Goal: Task Accomplishment & Management: Use online tool/utility

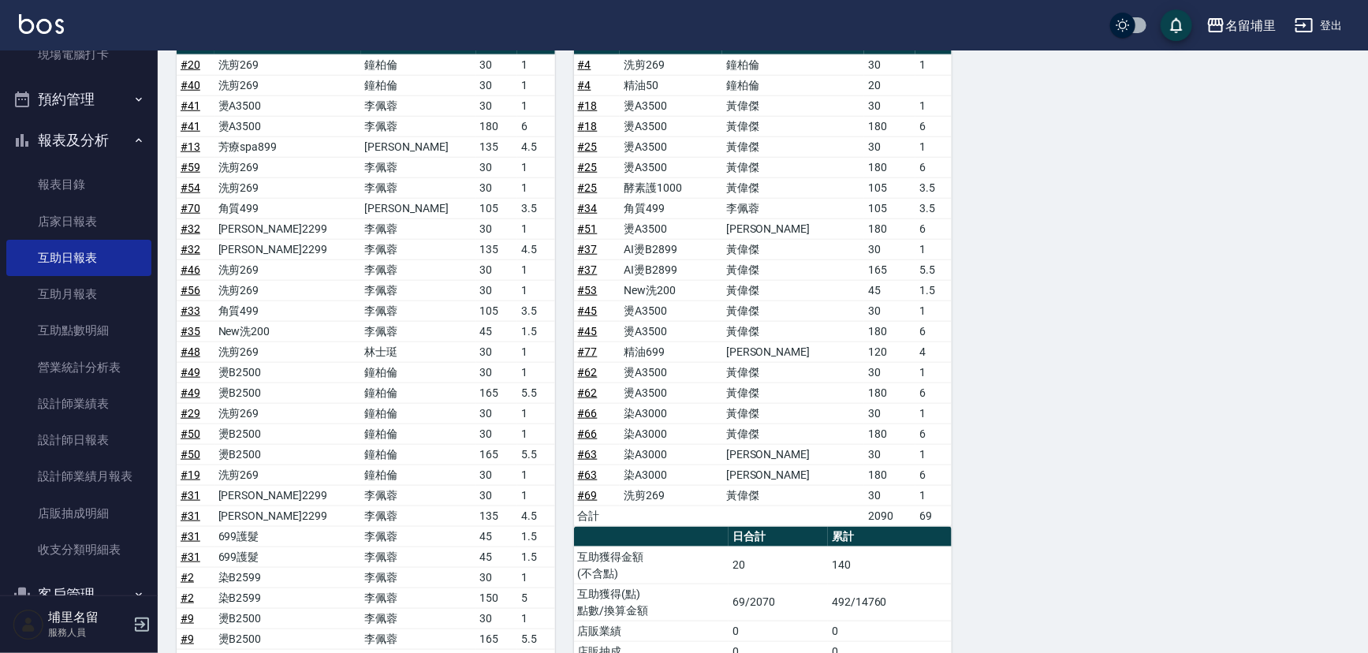
scroll to position [609, 0]
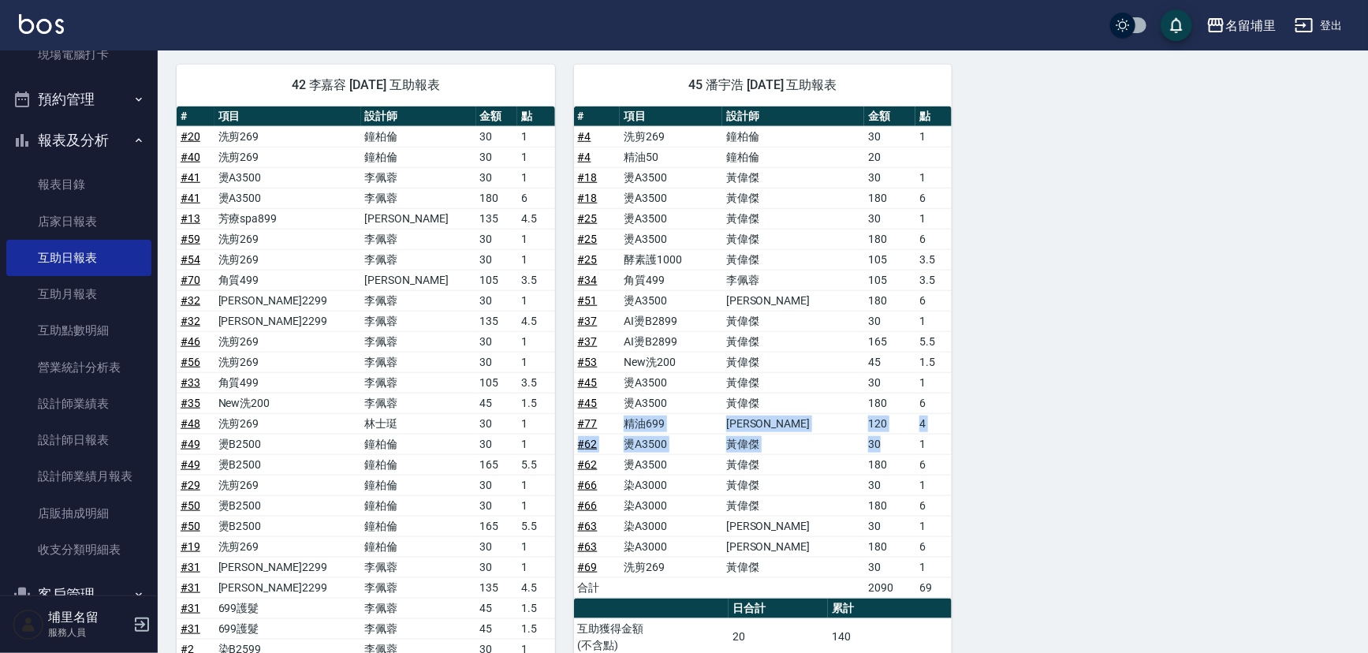
drag, startPoint x: 639, startPoint y: 420, endPoint x: 896, endPoint y: 430, distance: 258.0
click at [896, 430] on tbody "# 4 洗剪269 鐘柏倫 30 1 # 4 精油50 鐘柏倫 20 # 18 燙A3500 黃偉傑 30 1 # 18 燙A3500 黃偉傑 180 6 #…" at bounding box center [763, 361] width 378 height 471
click at [896, 434] on td "30" at bounding box center [889, 444] width 51 height 20
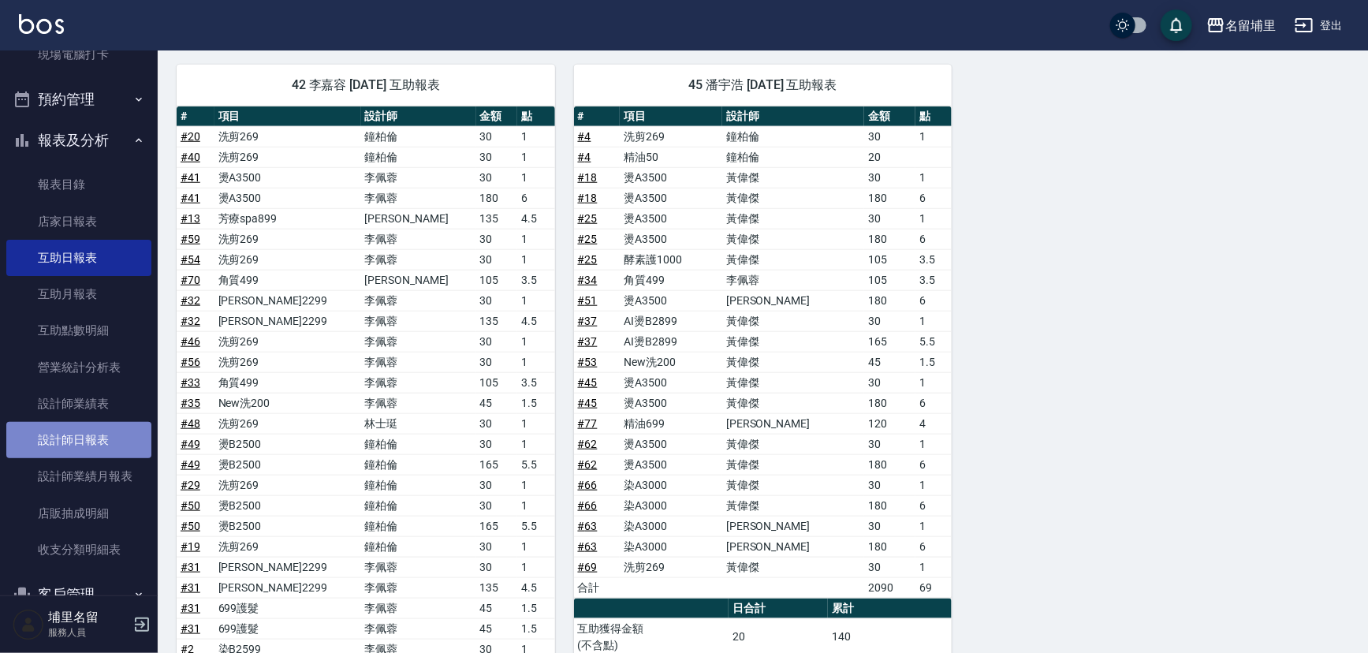
click at [99, 443] on link "設計師日報表" at bounding box center [78, 440] width 145 height 36
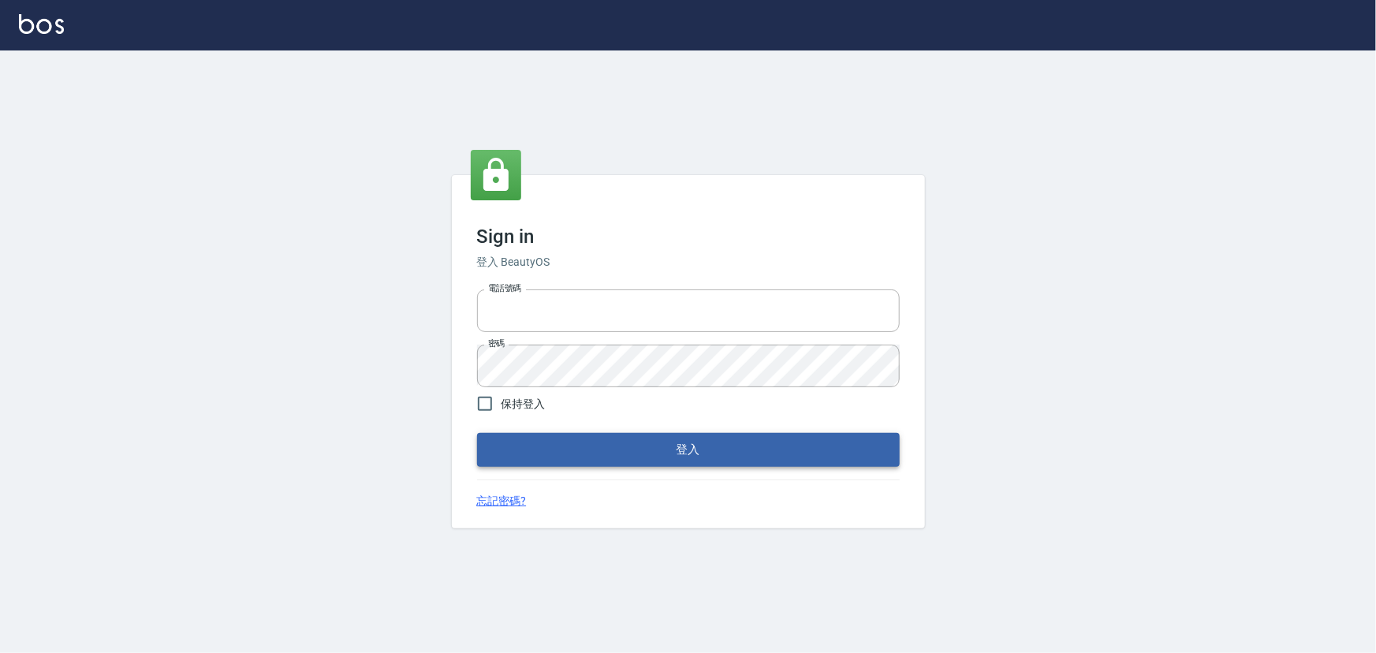
type input "2988528"
click at [549, 454] on button "登入" at bounding box center [688, 449] width 423 height 33
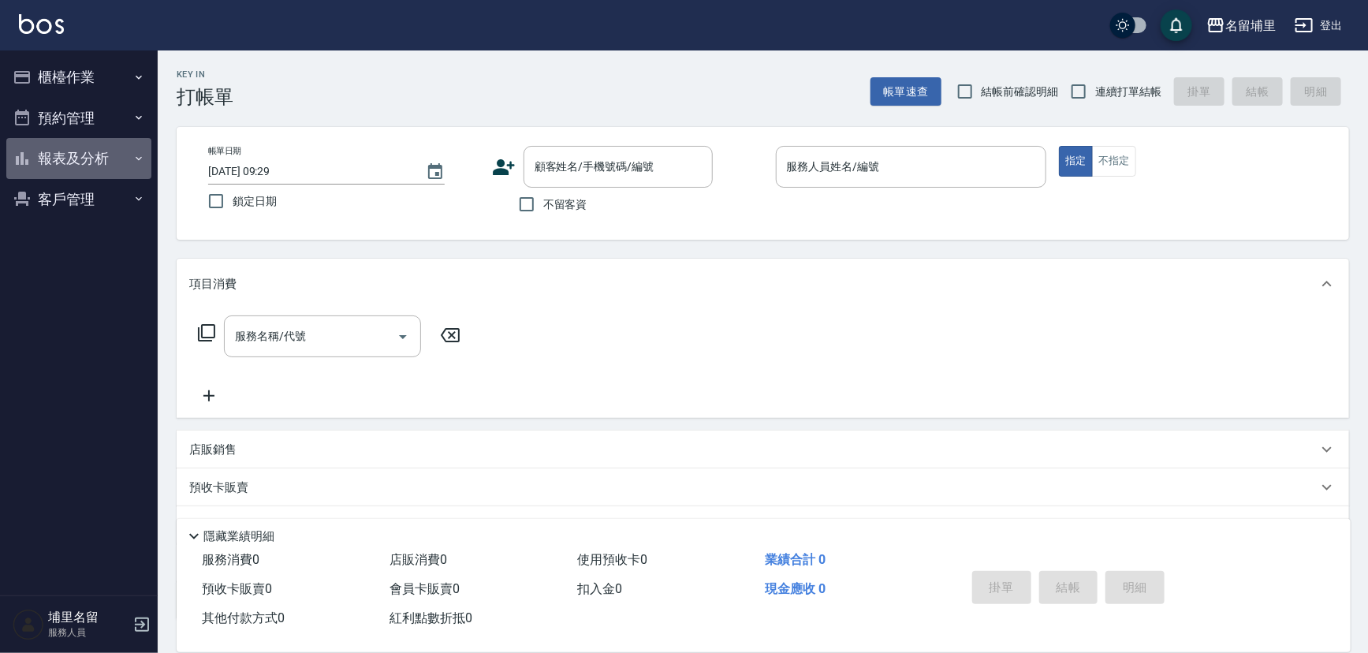
click at [84, 152] on button "報表及分析" at bounding box center [78, 158] width 145 height 41
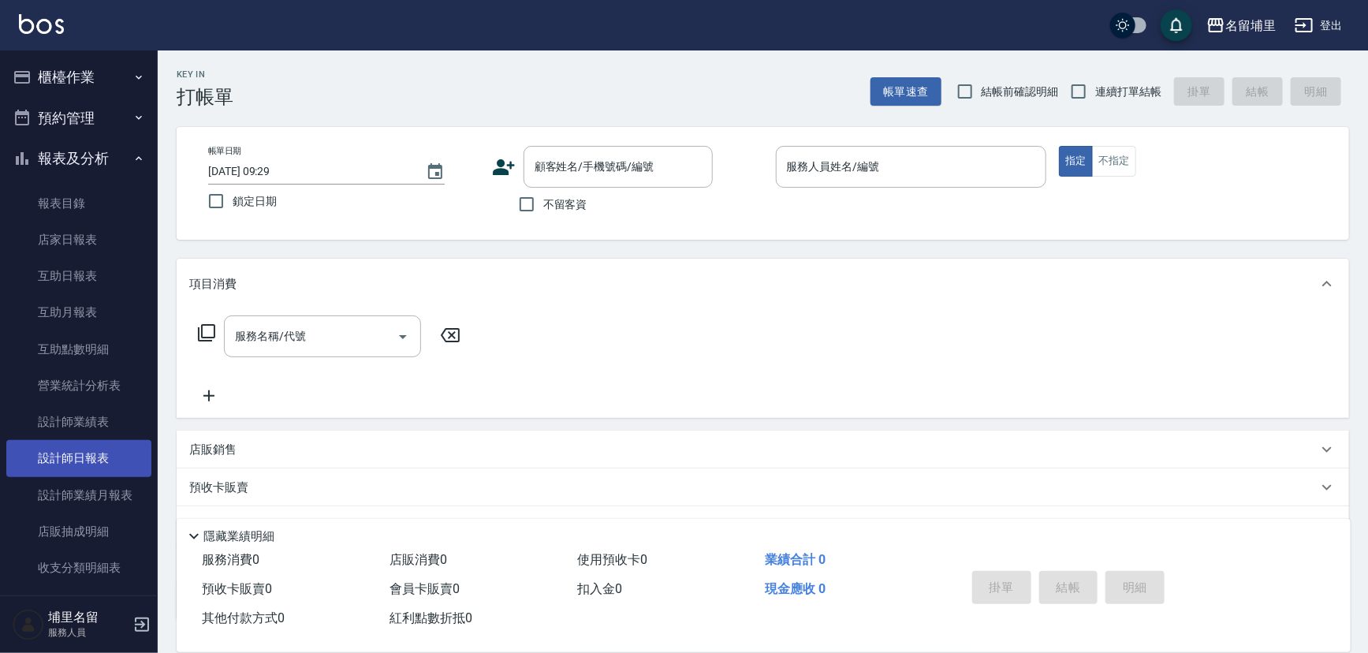
click at [102, 455] on link "設計師日報表" at bounding box center [78, 458] width 145 height 36
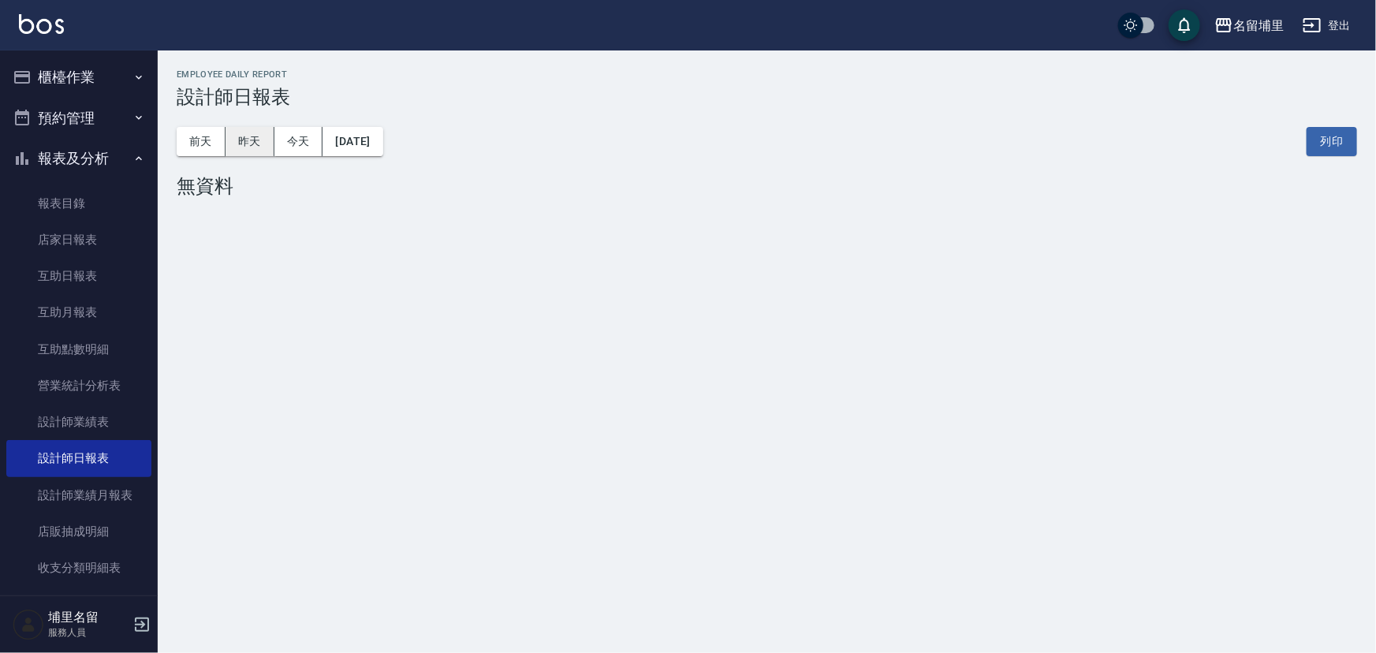
click at [262, 147] on button "昨天" at bounding box center [249, 141] width 49 height 29
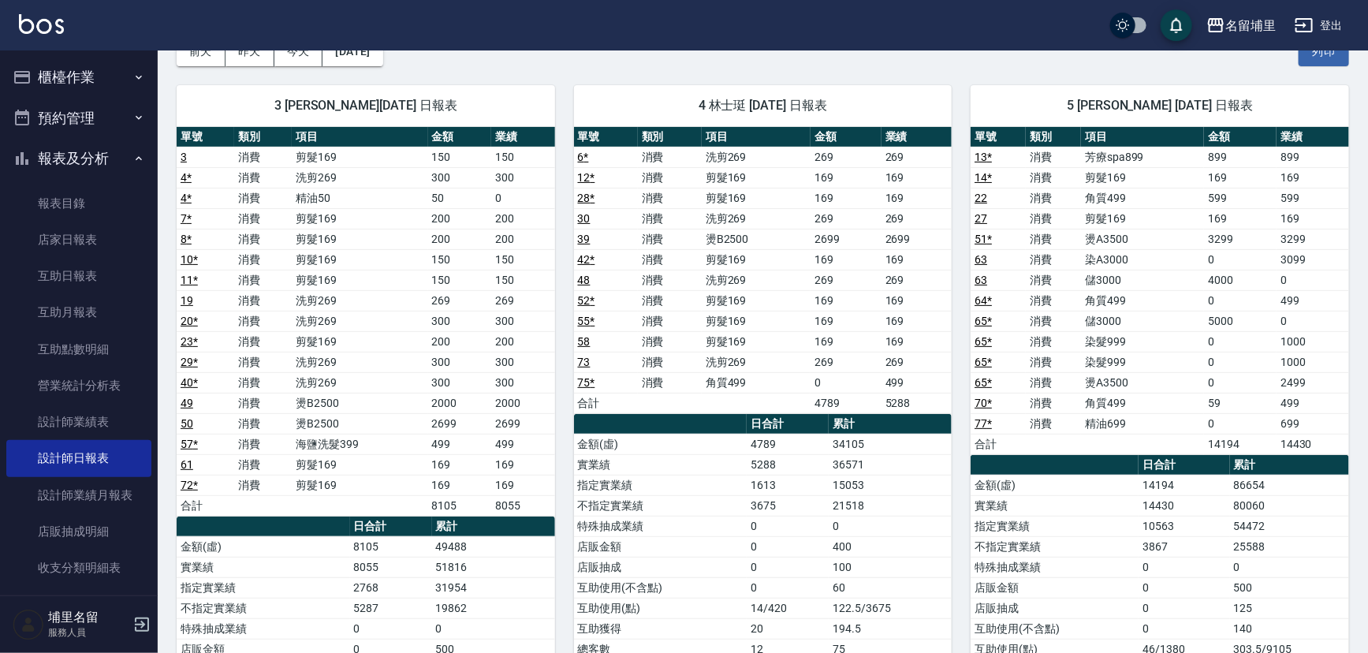
scroll to position [214, 0]
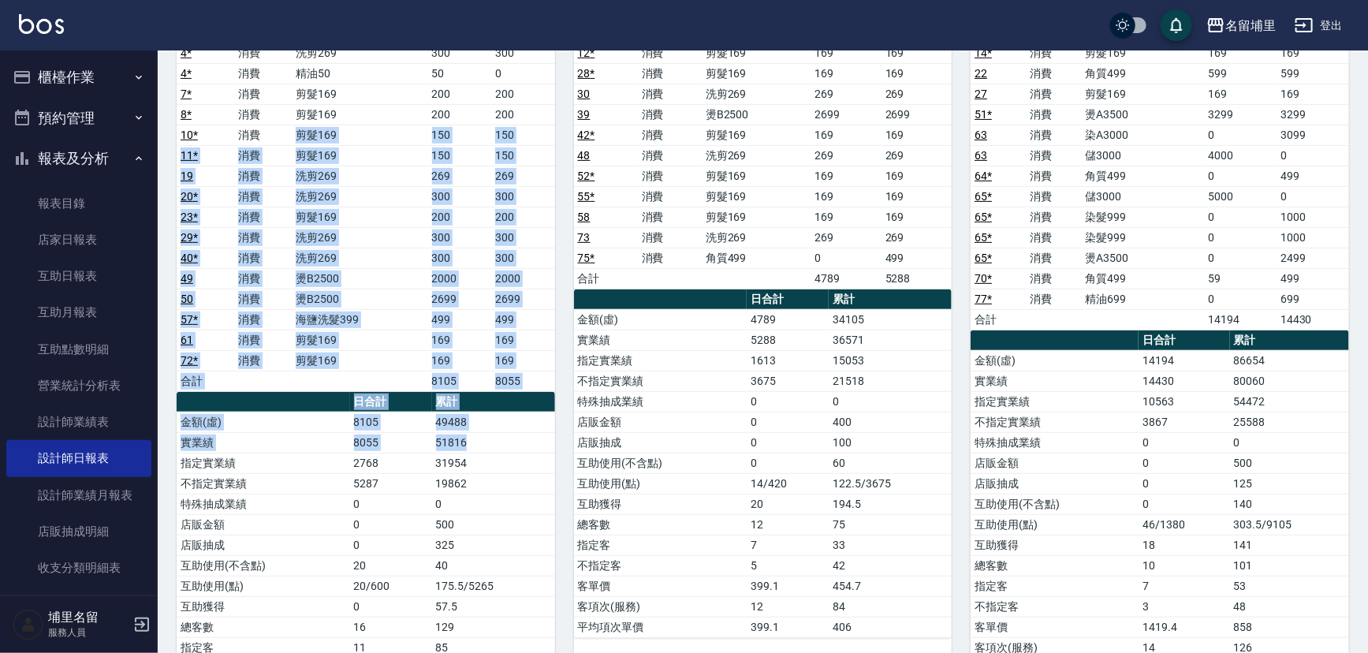
drag, startPoint x: 286, startPoint y: 125, endPoint x: 475, endPoint y: 431, distance: 359.3
click at [475, 431] on div "單號 類別 項目 金額 業績 3 消費 剪髮169 150 150 4 * 消費 洗剪269 300 300 4 * 消費 精油50 50 0 7 * 消費 …" at bounding box center [366, 371] width 378 height 738
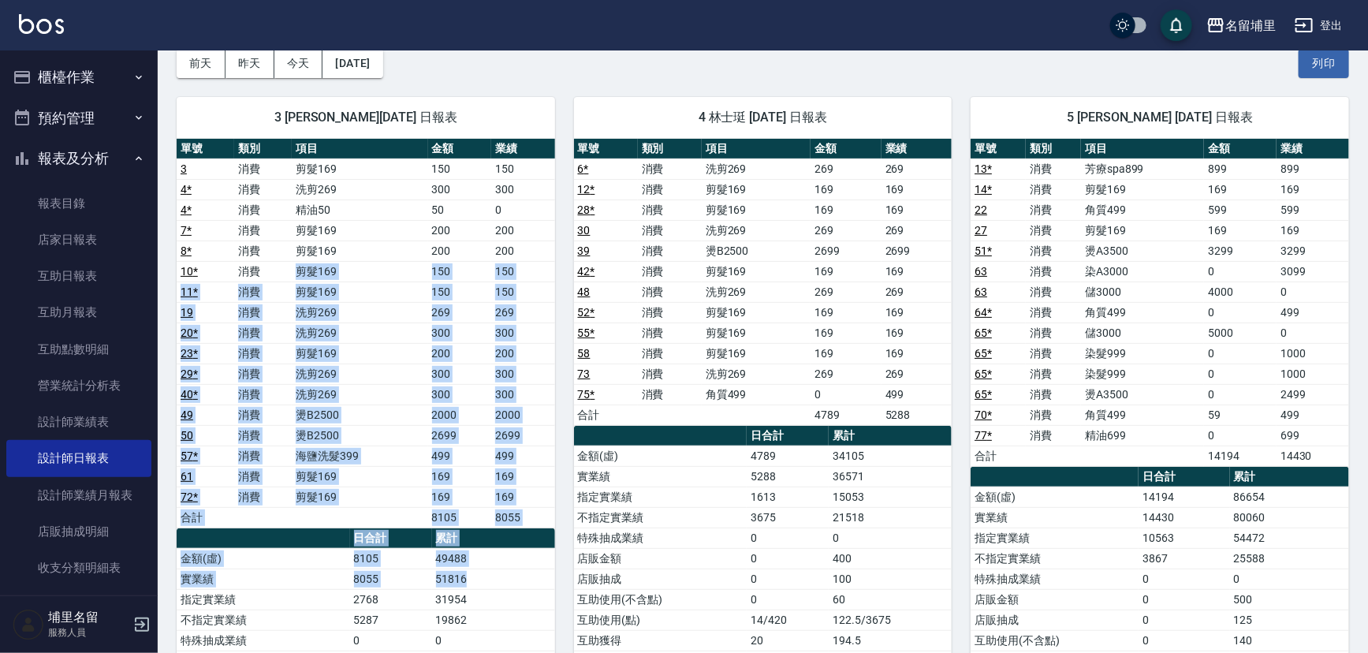
scroll to position [71, 0]
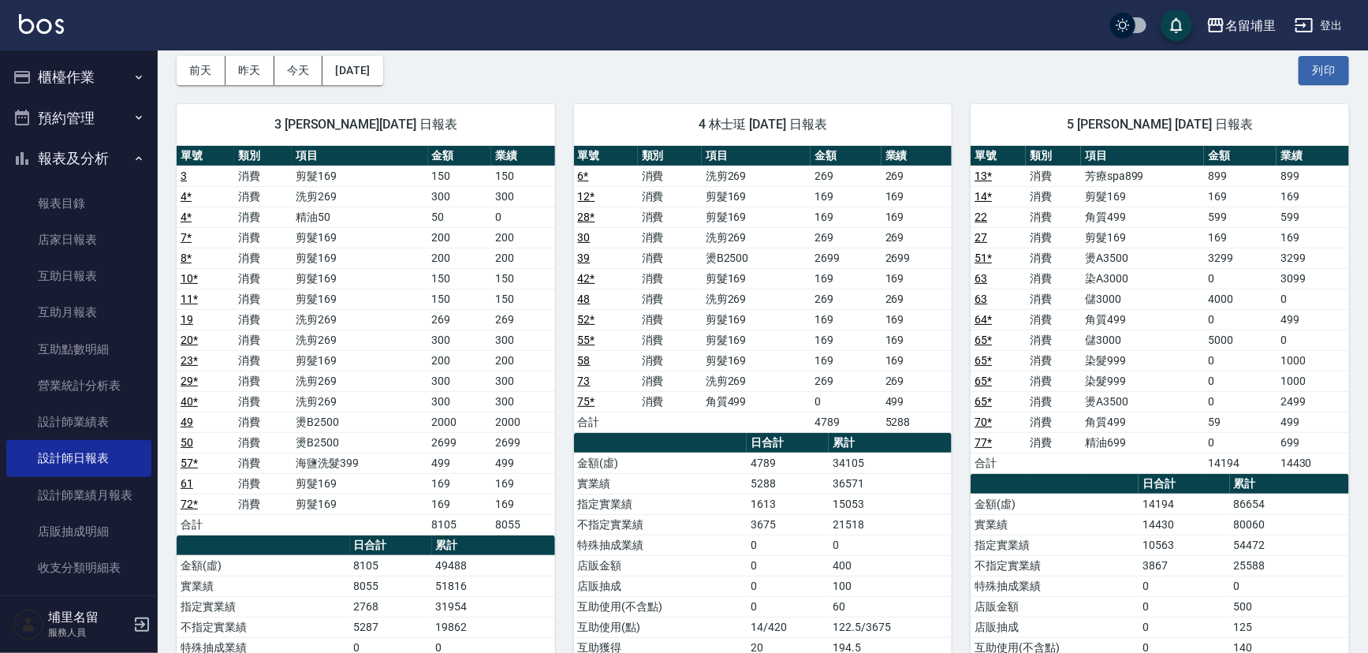
click at [546, 74] on div "前天 昨天 今天 2025/09/13 列印" at bounding box center [763, 70] width 1172 height 67
